Goal: Task Accomplishment & Management: Use online tool/utility

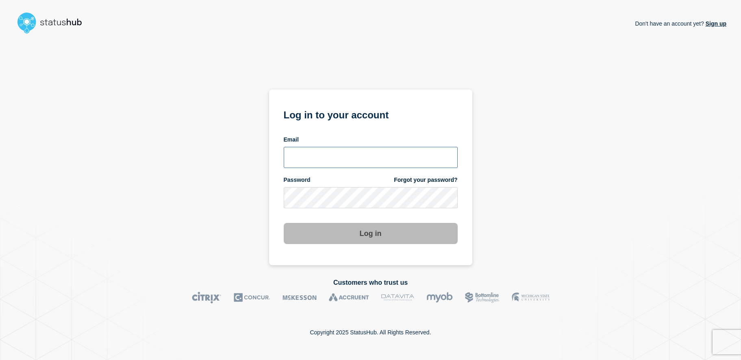
type input "[EMAIL_ADDRESS][DOMAIN_NAME]"
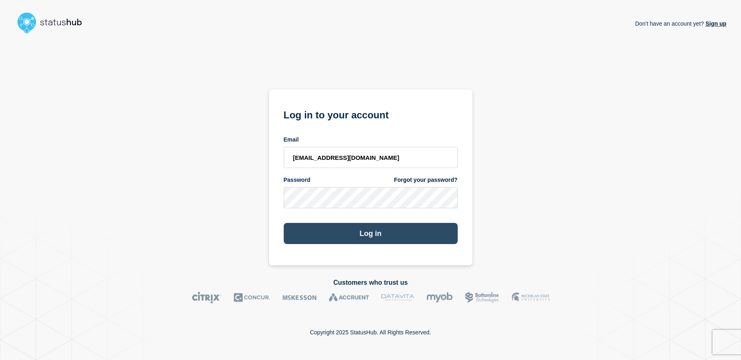
click at [388, 238] on button "Log in" at bounding box center [371, 233] width 174 height 21
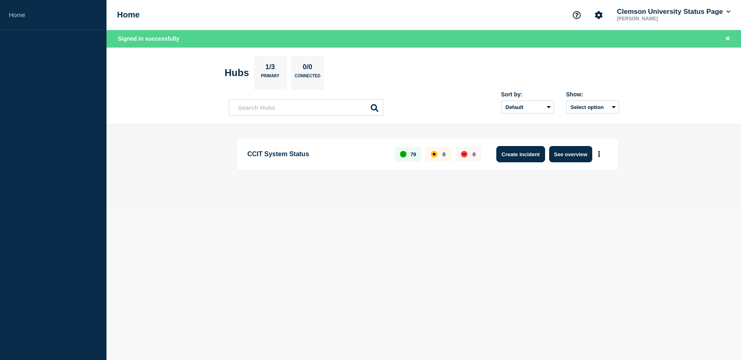
click at [535, 153] on button "Create incident" at bounding box center [521, 154] width 49 height 16
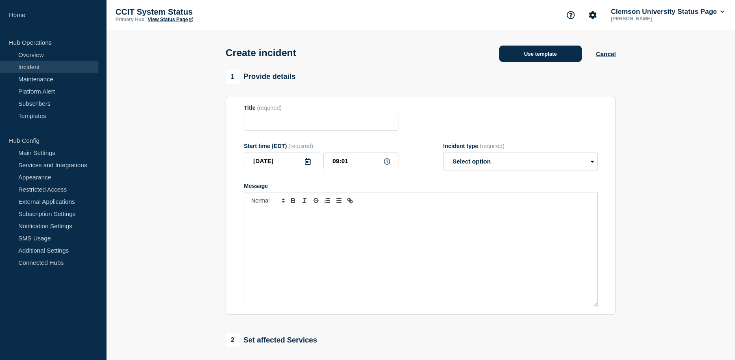
click at [554, 58] on button "Use template" at bounding box center [540, 54] width 83 height 16
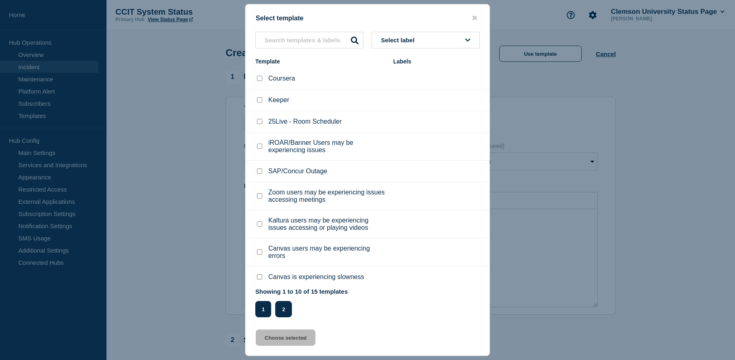
click at [283, 308] on button "2" at bounding box center [283, 309] width 17 height 16
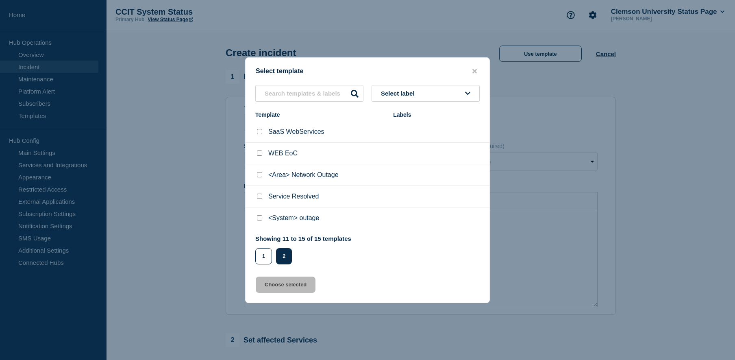
drag, startPoint x: 261, startPoint y: 219, endPoint x: 268, endPoint y: 218, distance: 7.0
click at [263, 219] on div at bounding box center [259, 218] width 8 height 8
click at [295, 218] on p "<System> outage" at bounding box center [293, 217] width 51 height 7
drag, startPoint x: 261, startPoint y: 218, endPoint x: 272, endPoint y: 221, distance: 11.6
click at [264, 218] on div "<System> outage" at bounding box center [320, 218] width 130 height 8
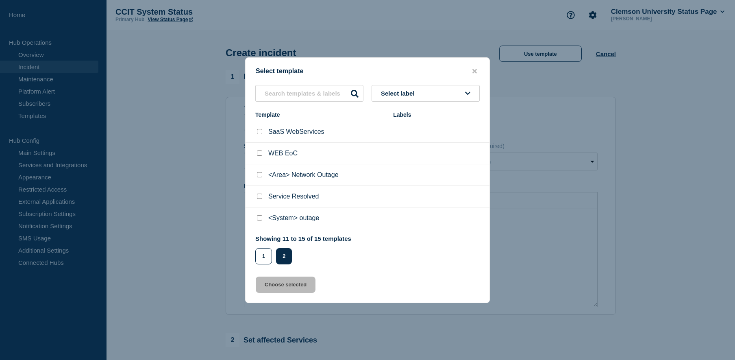
click at [259, 220] on input "<System> outage checkbox" at bounding box center [259, 217] width 5 height 5
checkbox input "true"
click at [294, 285] on button "Choose selected" at bounding box center [286, 285] width 60 height 16
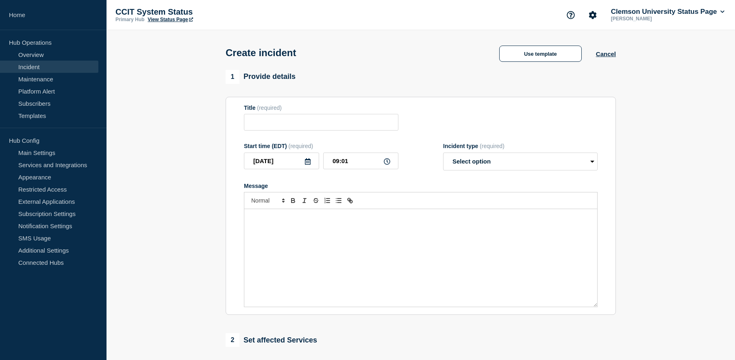
type input "<System> outage"
select select "investigating"
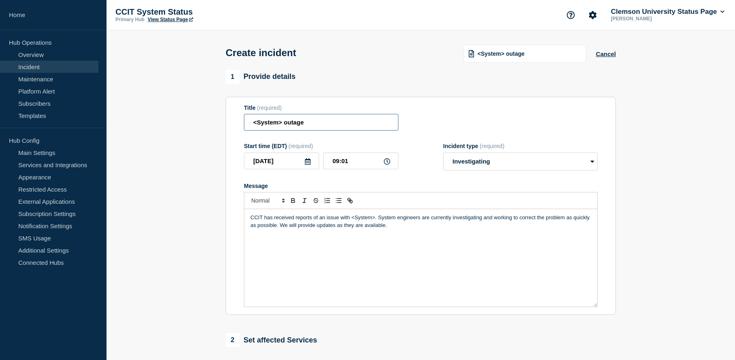
click at [287, 122] on input "<System> outage" at bounding box center [321, 122] width 155 height 17
drag, startPoint x: 321, startPoint y: 124, endPoint x: 238, endPoint y: 120, distance: 83.1
click at [238, 120] on section "Title (required) <System> outage Start time (EDT) (required) 2025-09-16 09:01 I…" at bounding box center [421, 206] width 390 height 218
type input "Kronos is degraded"
drag, startPoint x: 375, startPoint y: 219, endPoint x: 352, endPoint y: 220, distance: 23.6
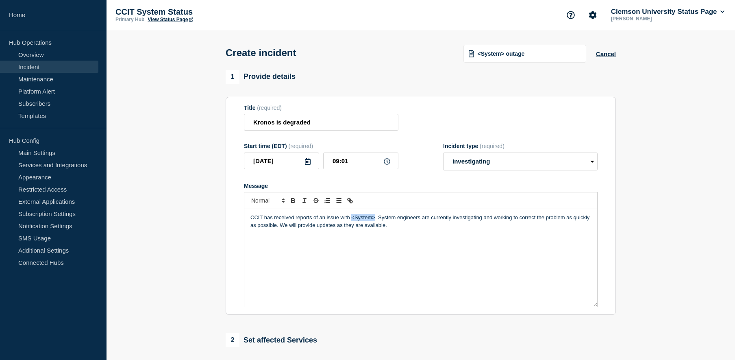
click at [352, 220] on p "CCIT has received reports of an issue with <System>. System engineers are curre…" at bounding box center [421, 221] width 341 height 15
drag, startPoint x: 511, startPoint y: 220, endPoint x: 490, endPoint y: 220, distance: 21.6
click at [490, 220] on p "CCIT has received reports of an issue with Kronos application being slow to loa…" at bounding box center [421, 221] width 341 height 15
click at [501, 234] on div "CCIT has received reports of an issue with Kronos application being slow to loa…" at bounding box center [420, 258] width 353 height 98
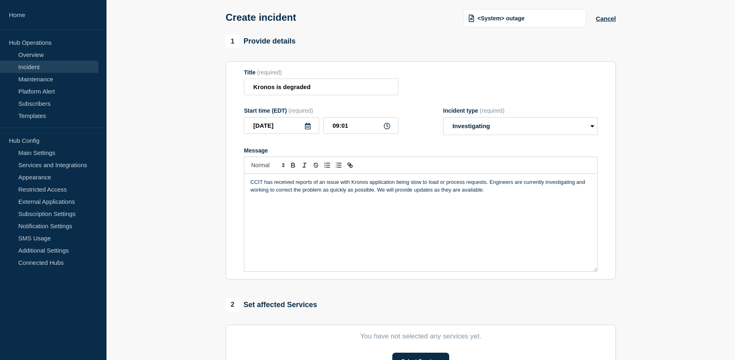
scroll to position [203, 0]
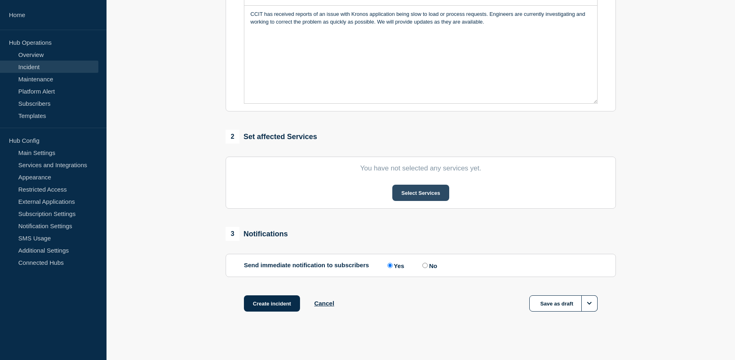
click at [413, 193] on button "Select Services" at bounding box center [420, 193] width 57 height 16
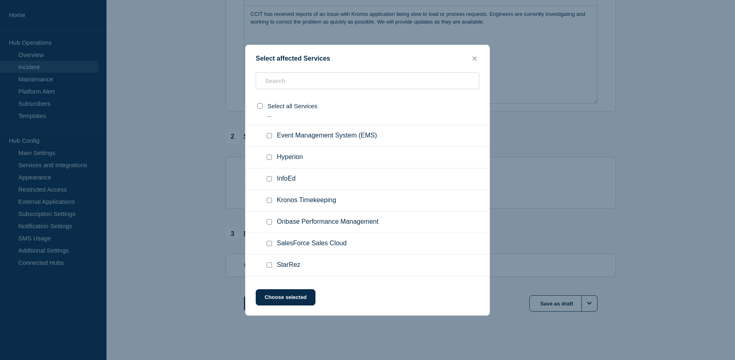
scroll to position [691, 0]
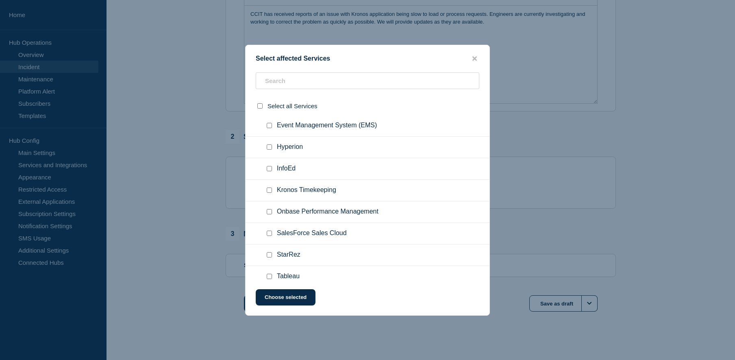
click at [303, 193] on span "Kronos Timekeeping" at bounding box center [306, 190] width 59 height 8
click at [270, 189] on input "Kronos Timekeeping checkbox" at bounding box center [269, 189] width 5 height 5
checkbox input "true"
click at [288, 302] on button "Choose selected" at bounding box center [286, 297] width 60 height 16
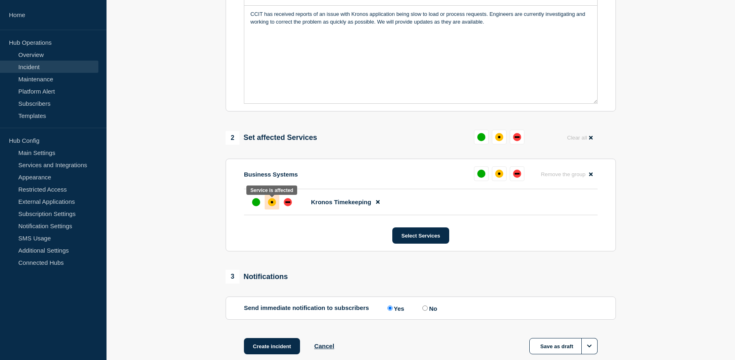
click at [272, 205] on div "affected" at bounding box center [272, 202] width 8 height 8
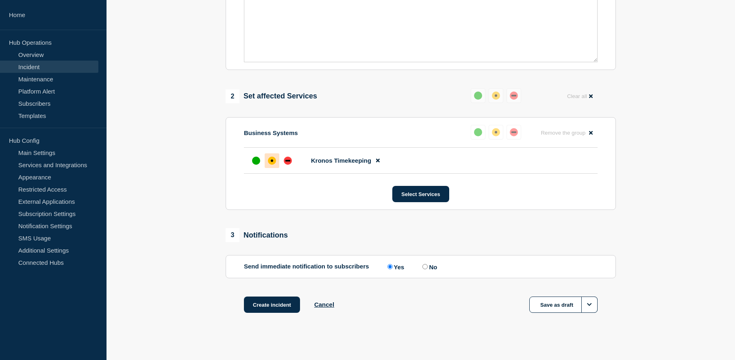
scroll to position [253, 0]
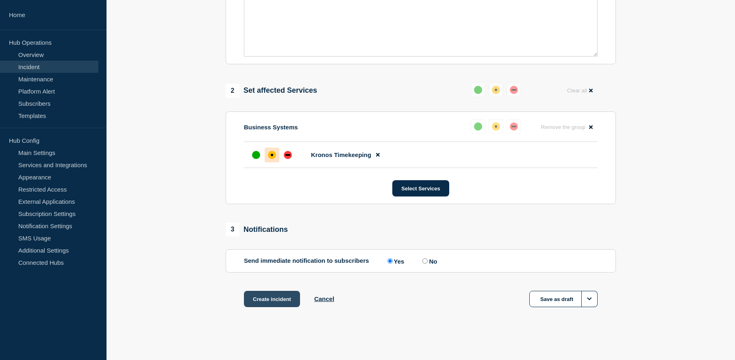
click at [283, 297] on button "Create incident" at bounding box center [272, 299] width 56 height 16
